Goal: Information Seeking & Learning: Learn about a topic

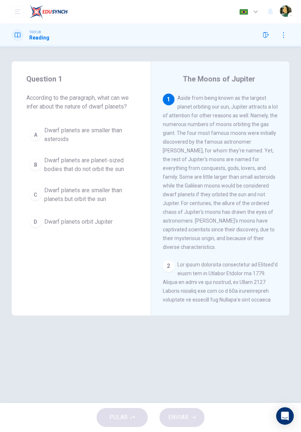
click at [283, 39] on button "button" at bounding box center [284, 35] width 12 height 12
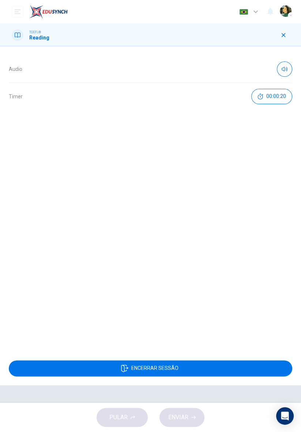
click at [284, 40] on button "button" at bounding box center [284, 35] width 12 height 12
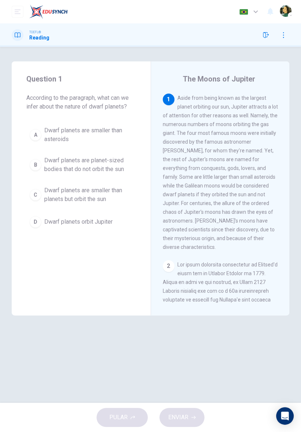
click at [34, 223] on div "D" at bounding box center [36, 222] width 12 height 12
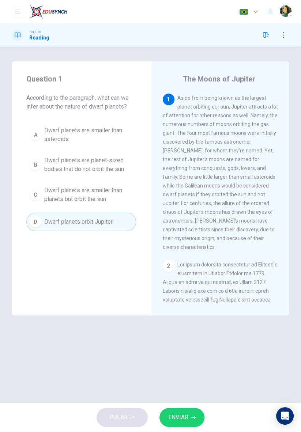
click at [183, 416] on span "ENVIAR" at bounding box center [178, 418] width 20 height 10
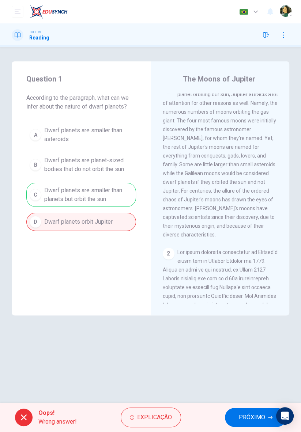
scroll to position [12, 0]
click at [237, 415] on button "PRÓXIMO" at bounding box center [255, 417] width 61 height 19
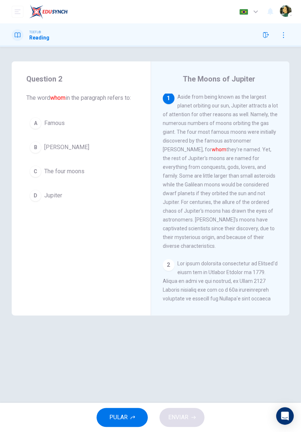
scroll to position [0, 0]
click at [31, 152] on div "B" at bounding box center [36, 148] width 12 height 12
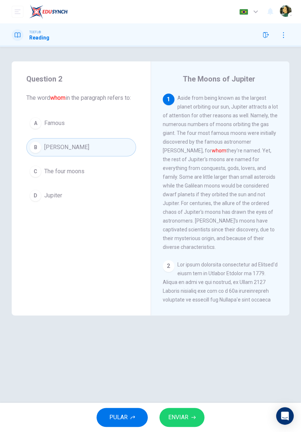
click at [183, 416] on span "ENVIAR" at bounding box center [178, 418] width 20 height 10
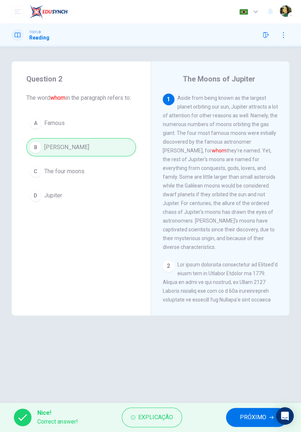
click at [242, 411] on button "PRÓXIMO" at bounding box center [256, 417] width 61 height 19
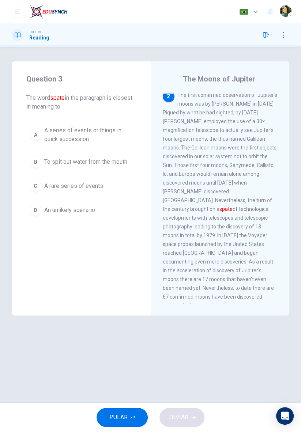
scroll to position [214, 0]
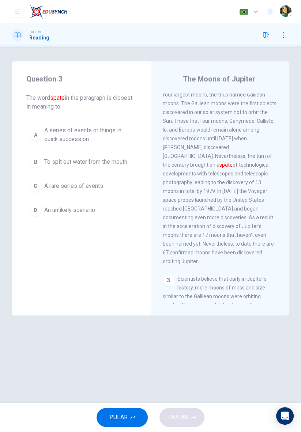
click at [37, 138] on div "A" at bounding box center [36, 135] width 12 height 12
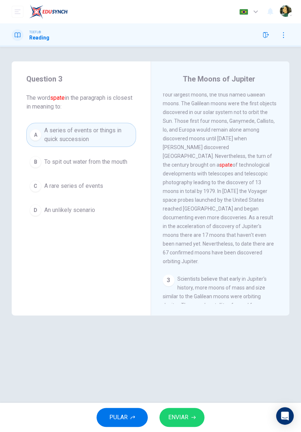
click at [174, 419] on span "ENVIAR" at bounding box center [178, 418] width 20 height 10
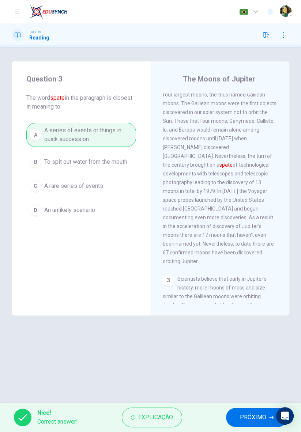
click at [240, 417] on span "PRÓXIMO" at bounding box center [253, 418] width 26 height 10
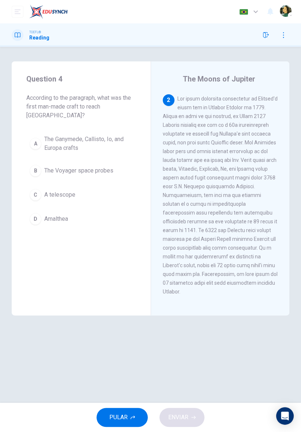
scroll to position [158, 0]
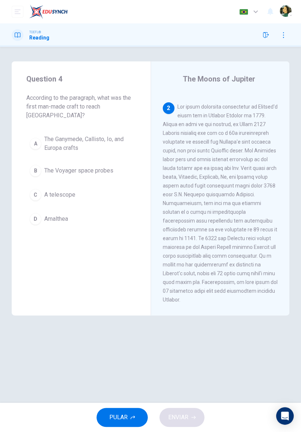
click at [261, 41] on div at bounding box center [274, 35] width 29 height 12
click at [267, 36] on icon "button" at bounding box center [266, 35] width 6 height 6
